Goal: Navigation & Orientation: Go to known website

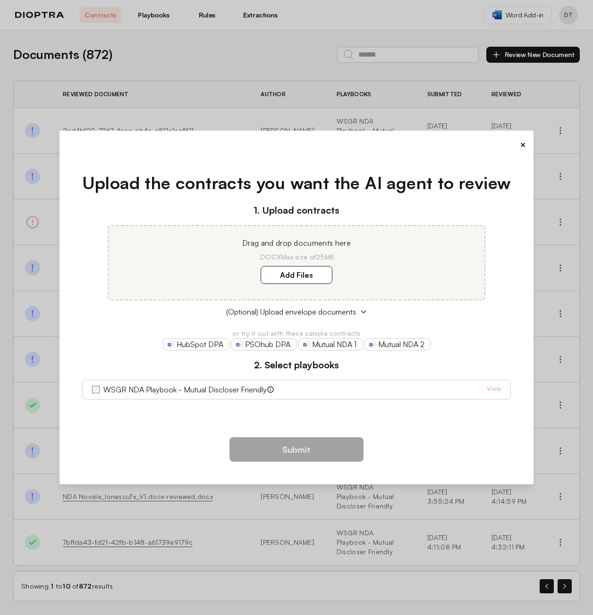
click at [521, 145] on button "×" at bounding box center [523, 144] width 6 height 13
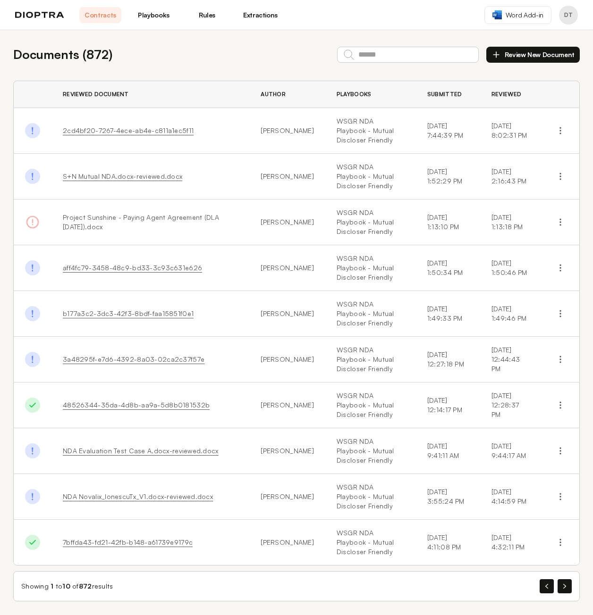
click at [141, 18] on link "Playbooks" at bounding box center [154, 15] width 42 height 16
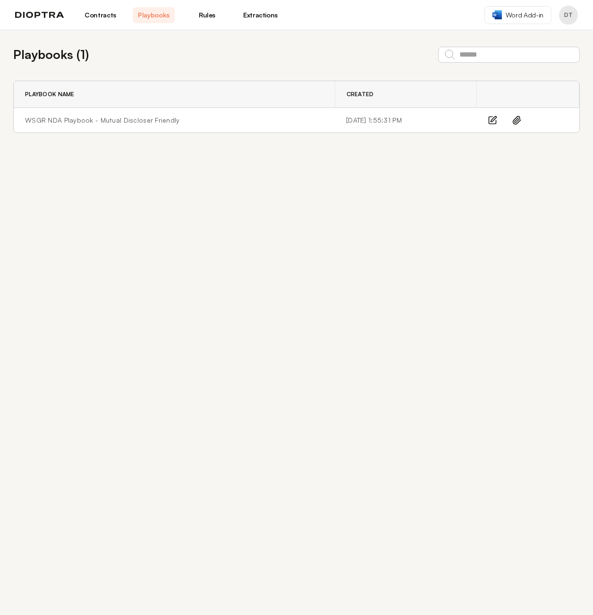
click at [63, 16] on img at bounding box center [39, 15] width 49 height 7
